Goal: Submit feedback/report problem: Submit feedback/report problem

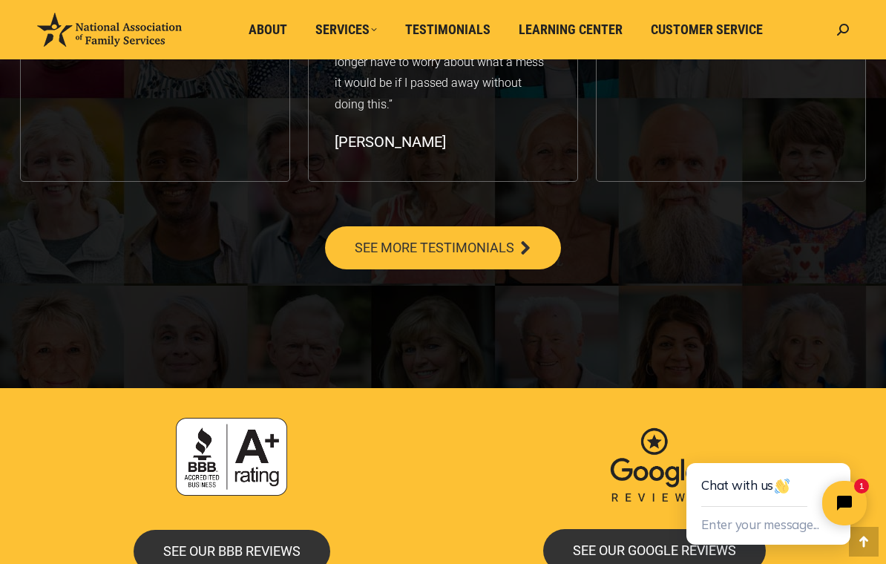
scroll to position [2662, 0]
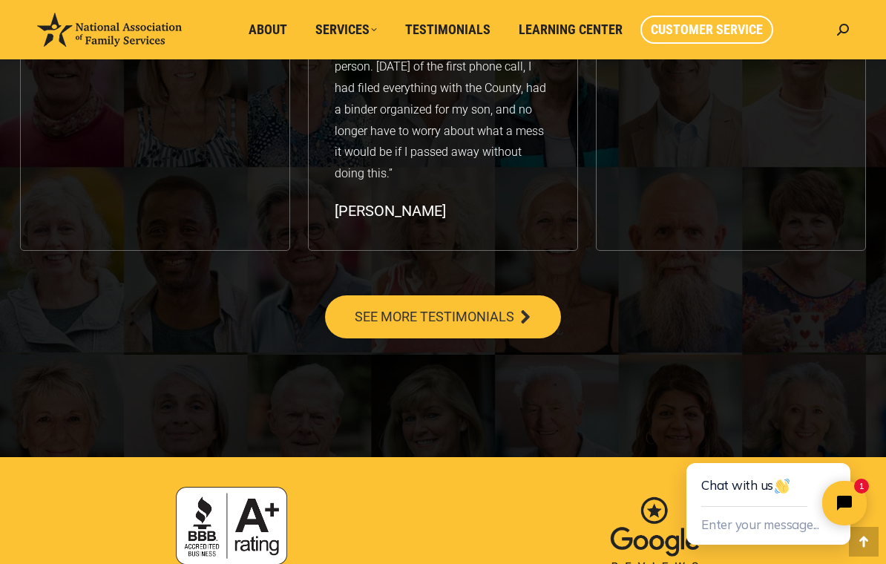
click at [722, 33] on span "Customer Service" at bounding box center [707, 30] width 112 height 16
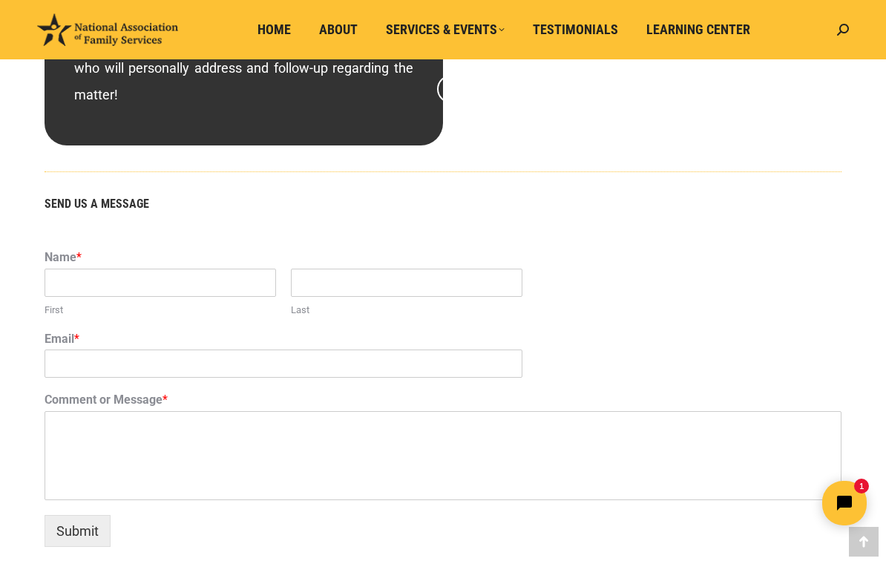
scroll to position [874, 0]
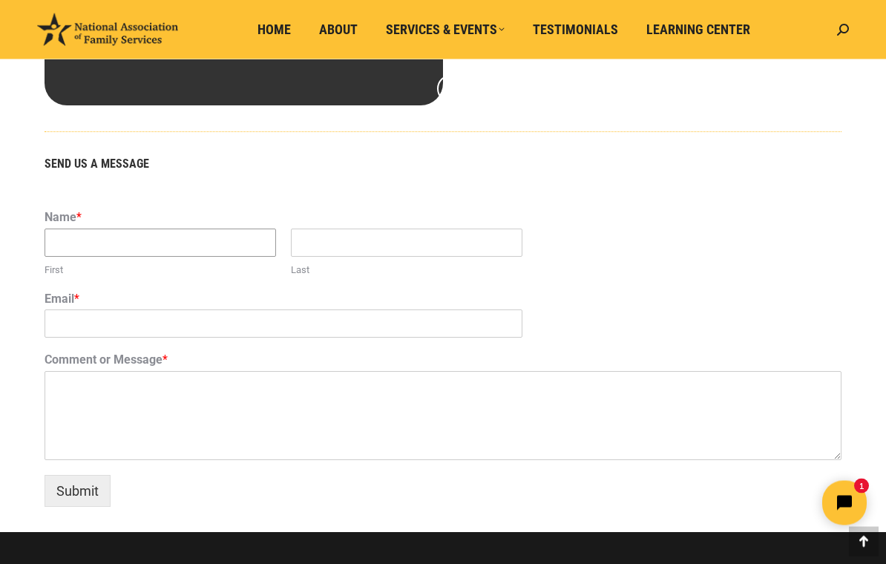
click at [122, 243] on input "First" at bounding box center [161, 243] width 232 height 28
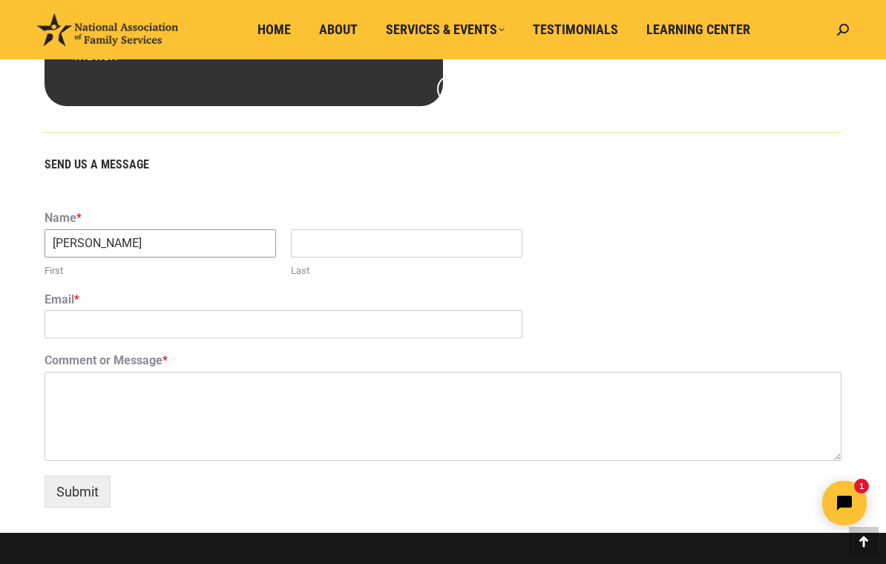
type input "[PERSON_NAME]"
click at [364, 242] on input "Last" at bounding box center [407, 243] width 232 height 28
type input "Simons"
click at [129, 324] on input "Email *" at bounding box center [284, 324] width 478 height 28
type input "kennethwsimons@yahoo.com"
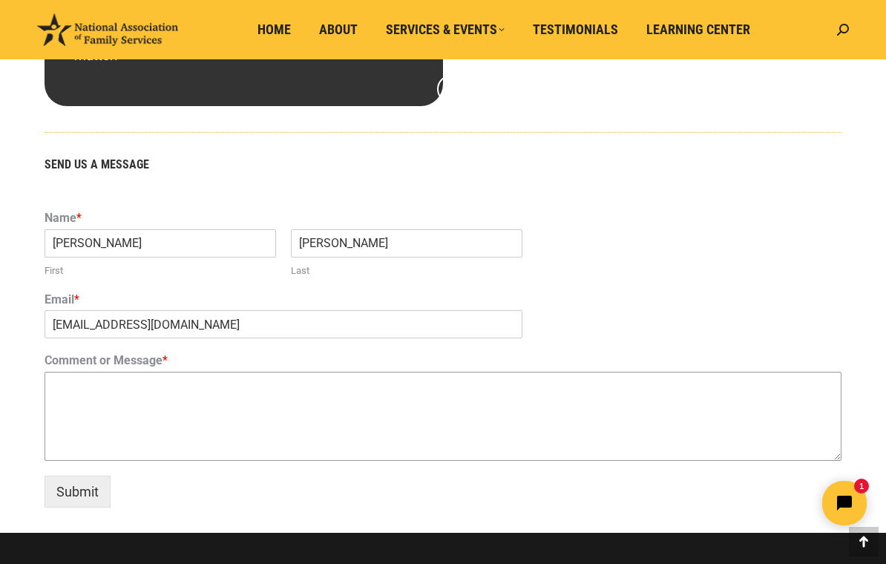
click at [85, 373] on textarea "Comment or Message *" at bounding box center [443, 416] width 797 height 89
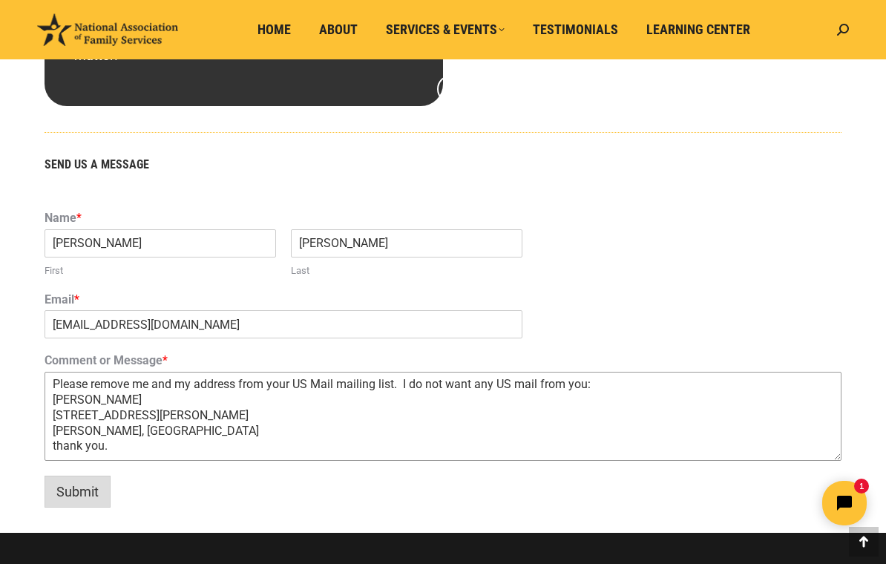
type textarea "Please remove me and my address from your US Mail mailing list. I do not want a…"
click at [97, 483] on button "Submit" at bounding box center [78, 492] width 66 height 32
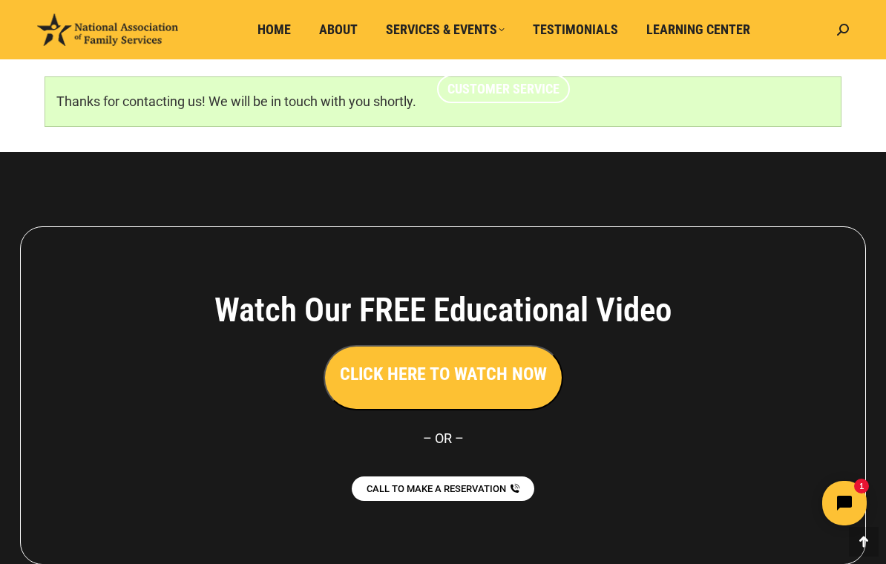
scroll to position [1003, 0]
